Goal: Information Seeking & Learning: Learn about a topic

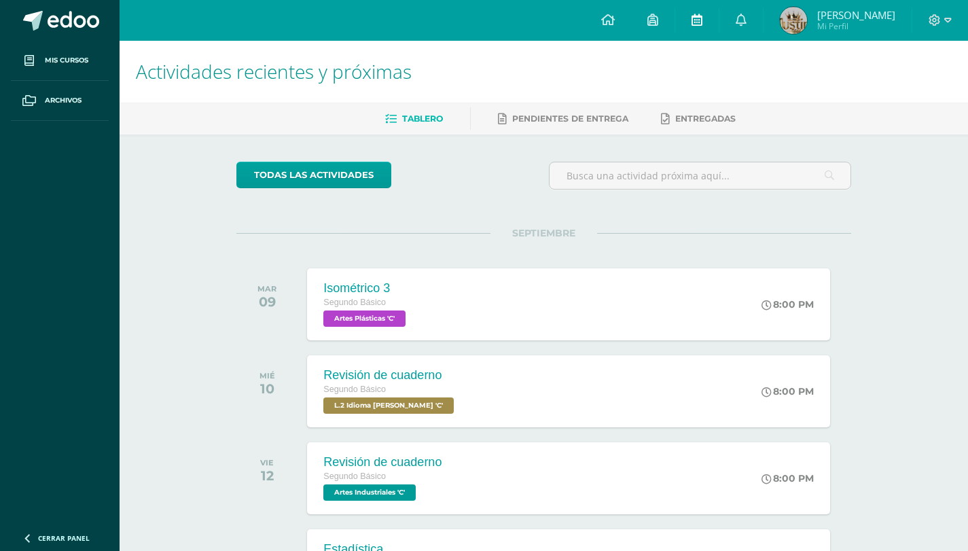
click at [710, 18] on link at bounding box center [696, 20] width 43 height 41
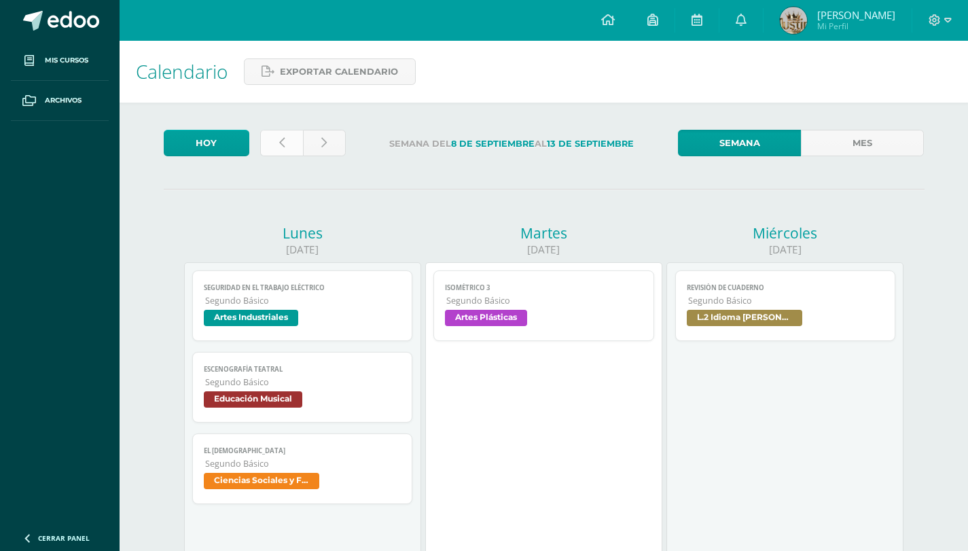
click at [287, 140] on link at bounding box center [281, 143] width 43 height 26
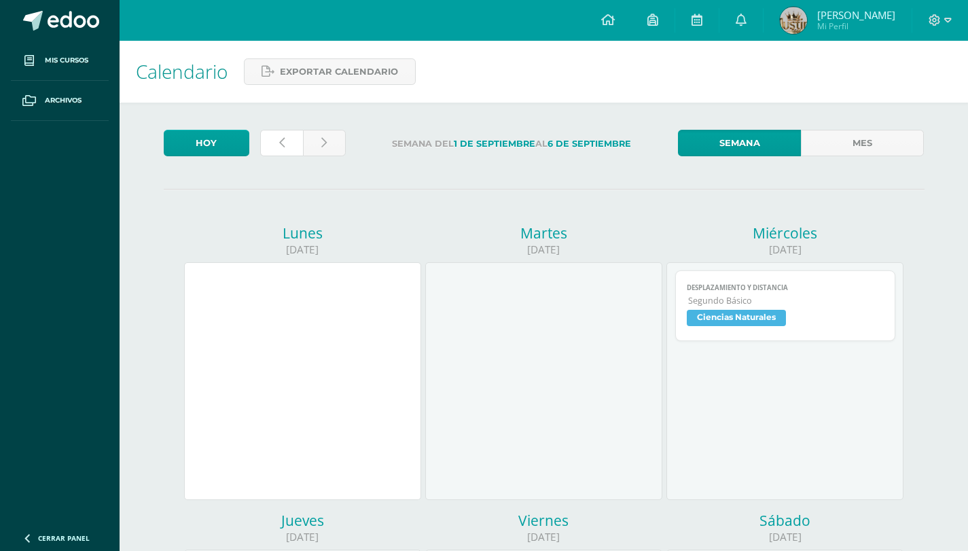
click at [287, 140] on link at bounding box center [281, 143] width 43 height 26
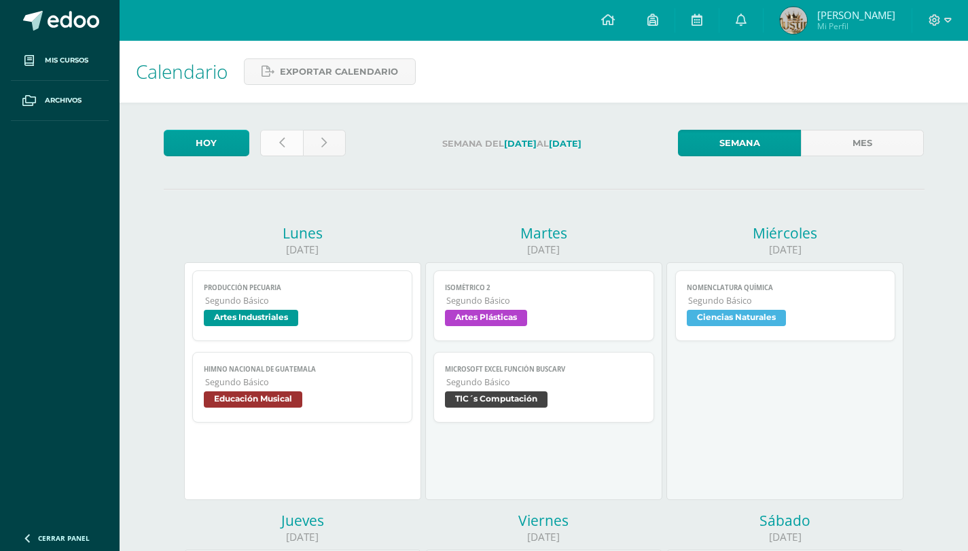
click at [285, 131] on link at bounding box center [281, 143] width 43 height 26
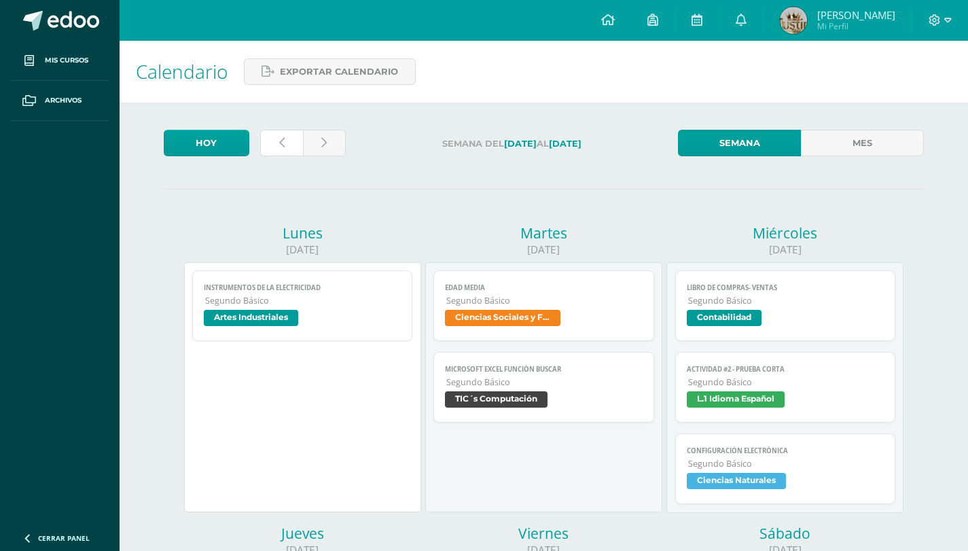
click at [285, 151] on link at bounding box center [281, 143] width 43 height 26
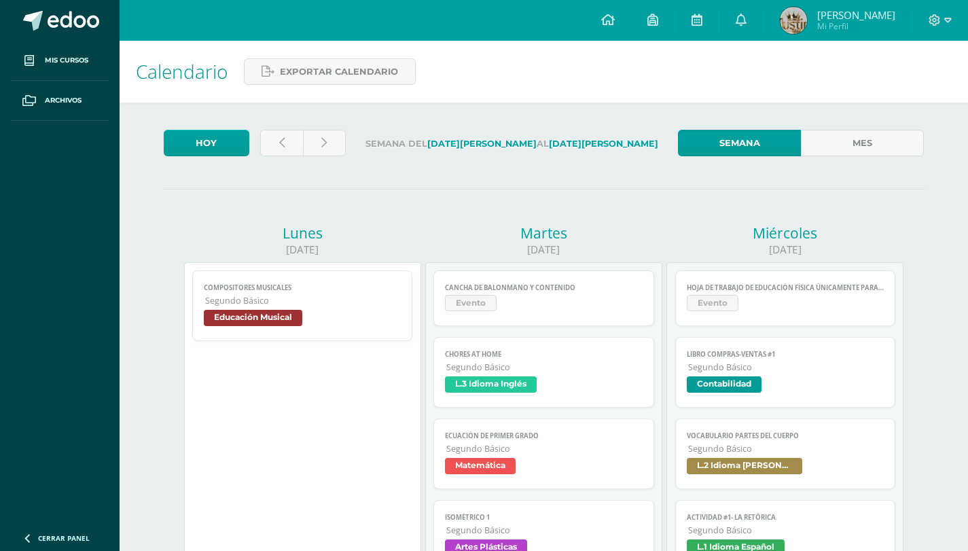
click at [796, 378] on span "Contabilidad" at bounding box center [785, 386] width 198 height 20
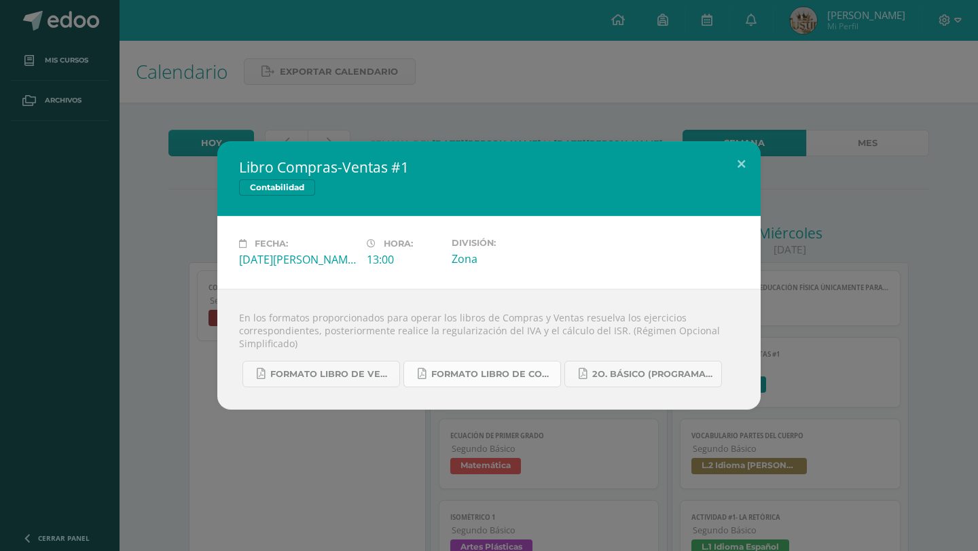
click at [496, 374] on span "Formato Libro de Compras.pdf" at bounding box center [492, 374] width 122 height 11
click at [367, 378] on span "Formato Libro de Ventas.pdf" at bounding box center [331, 374] width 122 height 11
click at [439, 380] on link "Formato Libro de Compras.pdf" at bounding box center [482, 374] width 158 height 26
